Goal: Navigation & Orientation: Find specific page/section

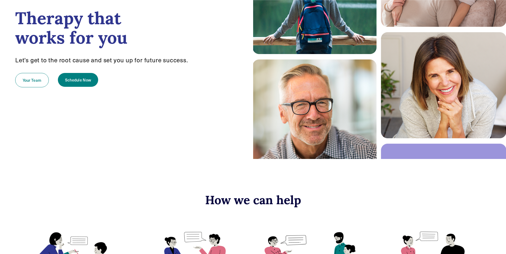
scroll to position [27, 0]
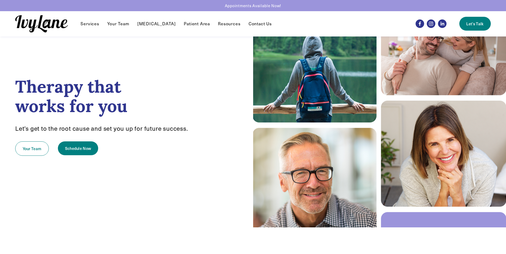
click at [252, 23] on link "Contact Us" at bounding box center [260, 24] width 23 height 6
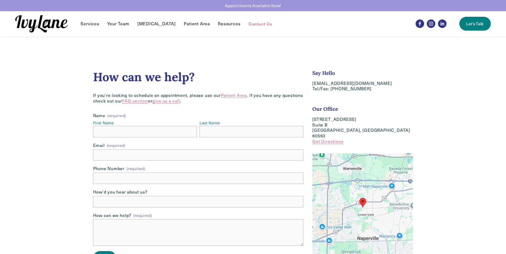
click at [232, 95] on link "Patient Area" at bounding box center [234, 96] width 26 height 6
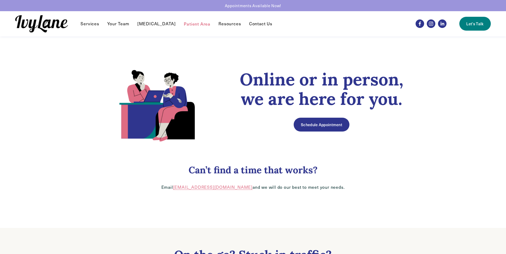
click at [115, 23] on link "Your Team" at bounding box center [118, 24] width 22 height 6
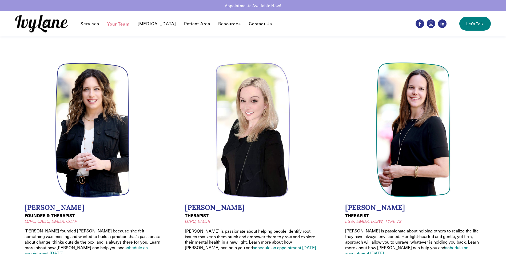
click at [0, 0] on span "FAQ" at bounding box center [0, 0] width 0 height 0
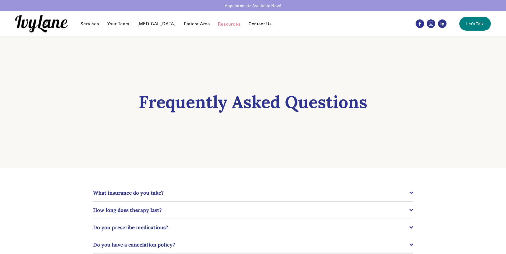
click at [189, 24] on link "Patient Area" at bounding box center [197, 24] width 26 height 6
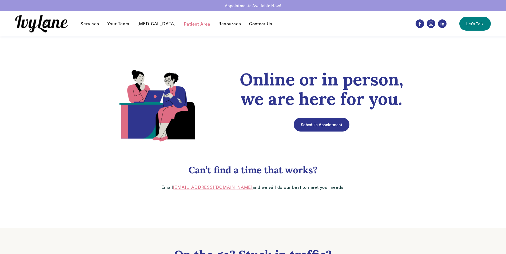
click at [251, 23] on link "Contact Us" at bounding box center [260, 24] width 23 height 6
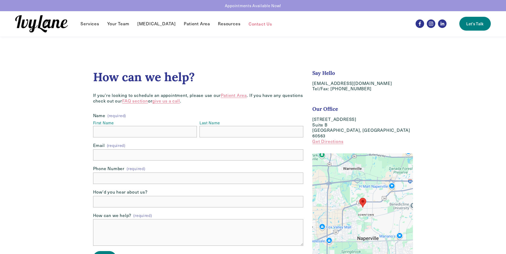
click at [133, 101] on link "FAQ section" at bounding box center [135, 101] width 26 height 6
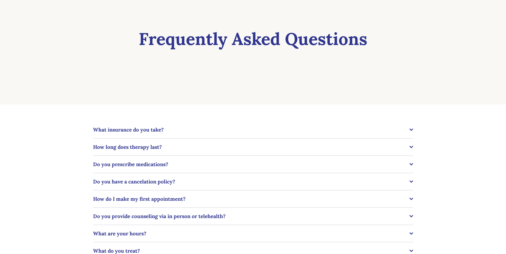
scroll to position [80, 0]
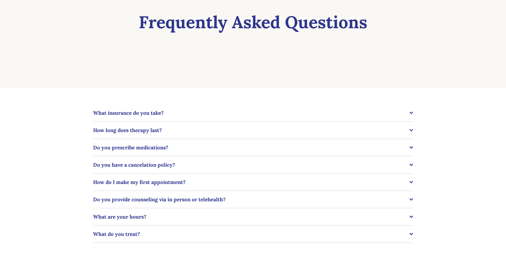
click at [410, 113] on div at bounding box center [411, 113] width 4 height 4
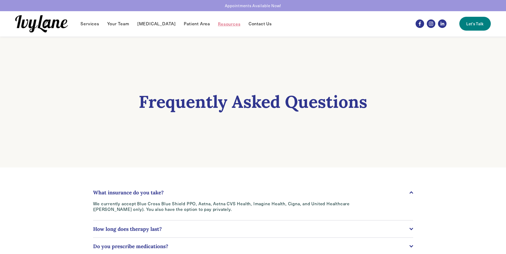
scroll to position [0, 0]
click at [254, 25] on link "Contact Us" at bounding box center [260, 24] width 23 height 6
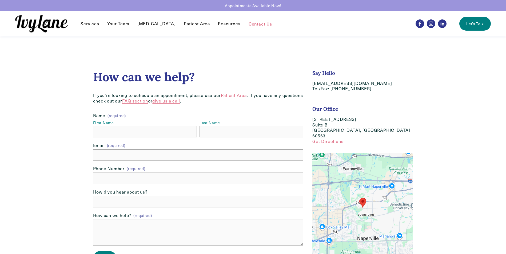
click at [192, 23] on link "Patient Area" at bounding box center [197, 24] width 26 height 6
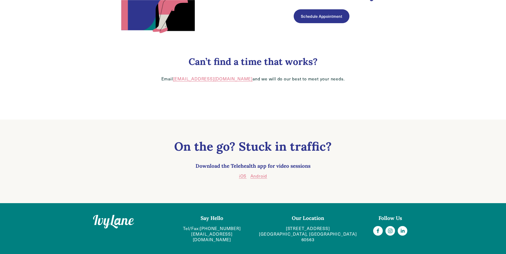
scroll to position [109, 0]
